Goal: Information Seeking & Learning: Check status

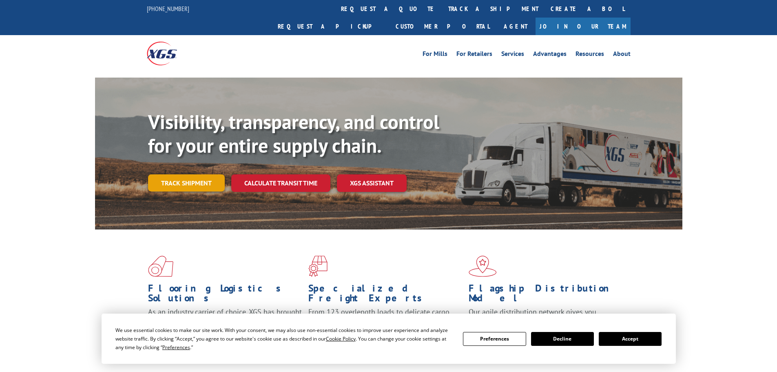
click at [213, 174] on link "Track shipment" at bounding box center [186, 182] width 77 height 17
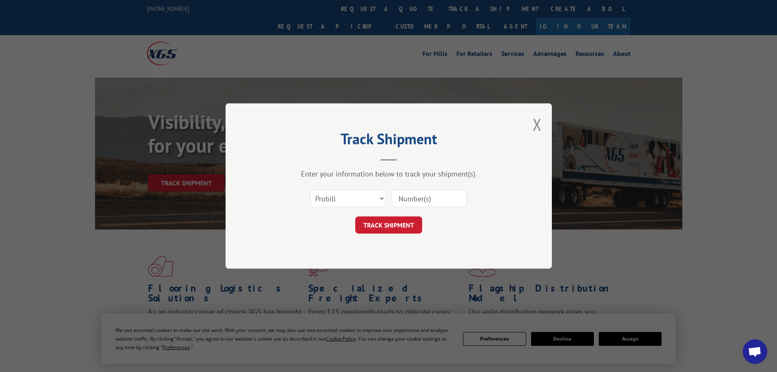
click at [453, 197] on input at bounding box center [429, 198] width 75 height 17
paste input "17229750"
type input "17229750"
click button "TRACK SHIPMENT" at bounding box center [388, 224] width 67 height 17
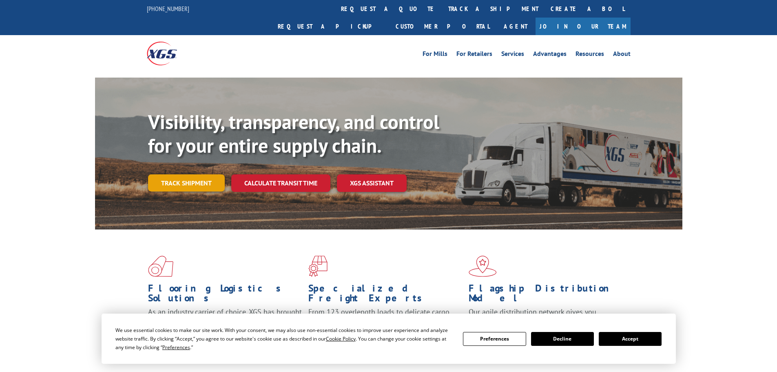
click at [197, 174] on link "Track shipment" at bounding box center [186, 182] width 77 height 17
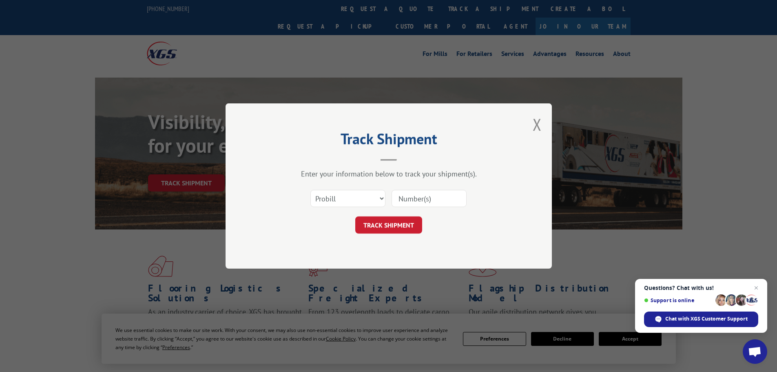
click at [403, 199] on input at bounding box center [429, 198] width 75 height 17
paste input "17229751"
type input "17229751"
drag, startPoint x: 383, startPoint y: 234, endPoint x: 382, endPoint y: 230, distance: 4.8
click at [383, 233] on div "Track Shipment Enter your information below to track your shipment(s). Select c…" at bounding box center [389, 185] width 326 height 165
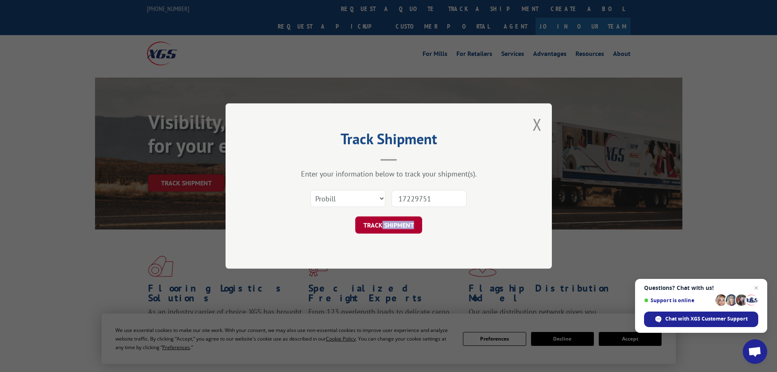
click at [382, 230] on button "TRACK SHIPMENT" at bounding box center [388, 224] width 67 height 17
